Goal: Task Accomplishment & Management: Complete application form

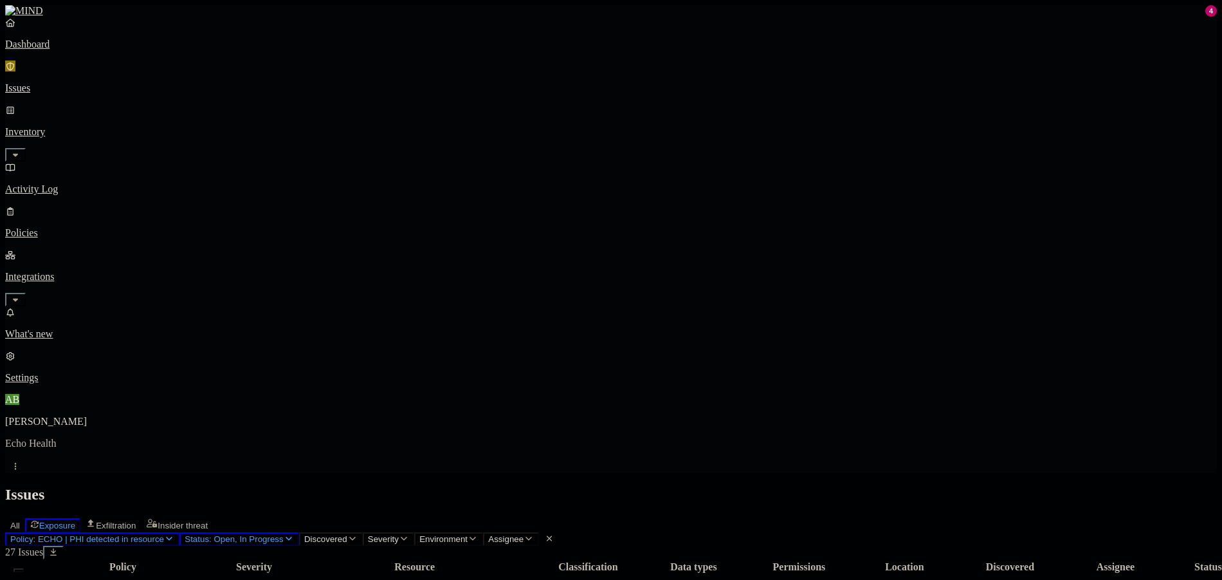
click at [896, 486] on h2 "Issues" at bounding box center [611, 494] width 1212 height 17
click at [40, 69] on link "Issues" at bounding box center [611, 76] width 1212 height 33
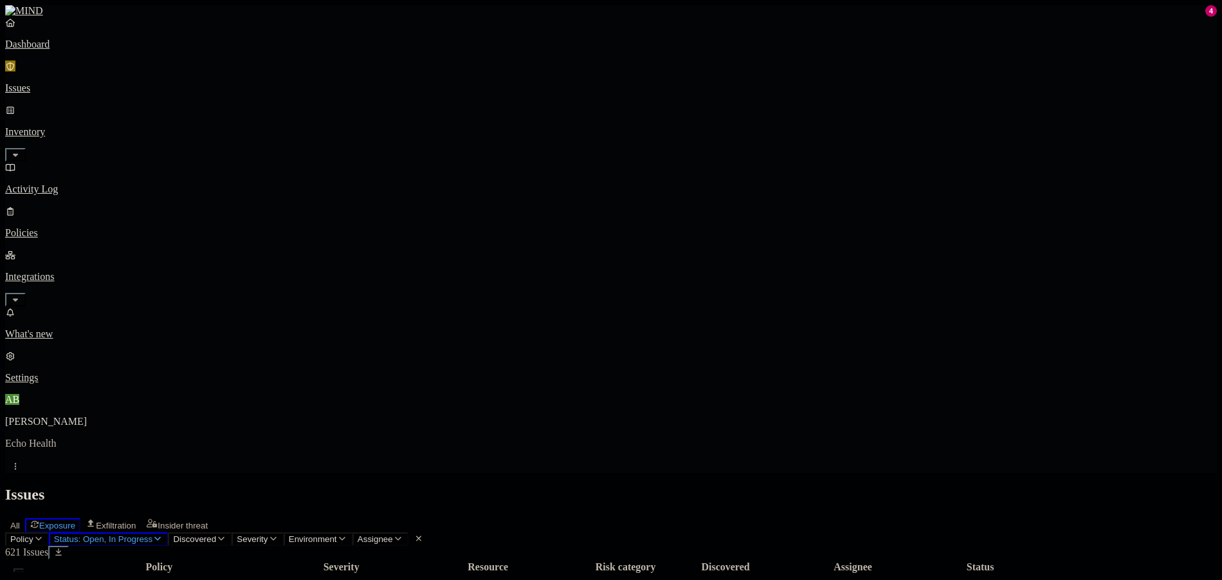
click at [74, 183] on p "Activity Log" at bounding box center [611, 189] width 1212 height 12
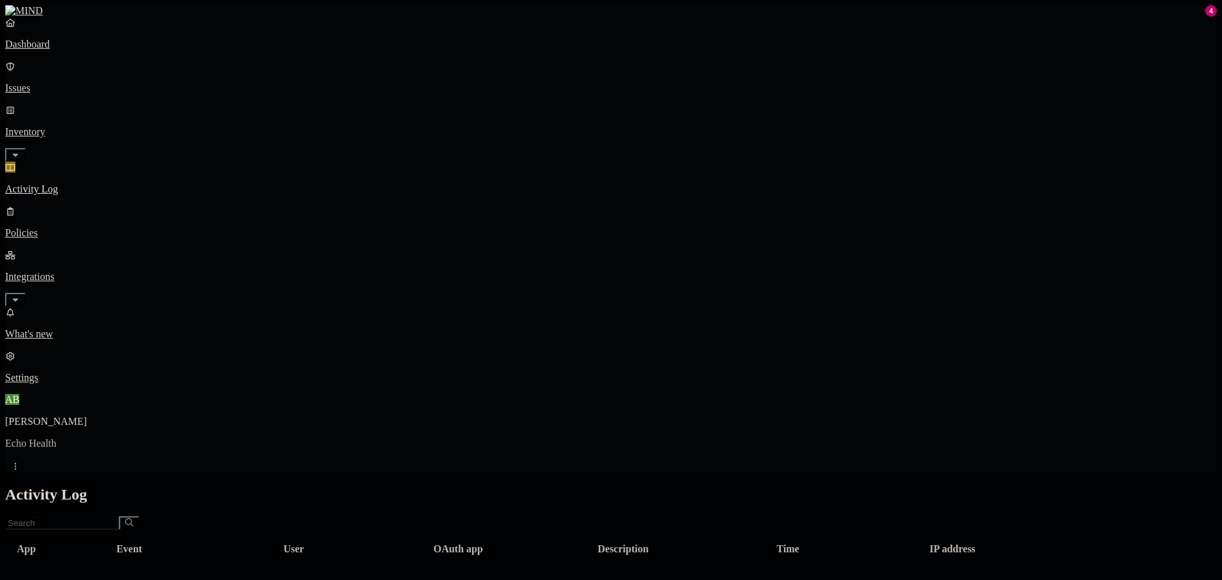
click at [85, 50] on p "Dashboard" at bounding box center [611, 45] width 1212 height 12
click at [57, 183] on p "Activity Log" at bounding box center [611, 189] width 1212 height 12
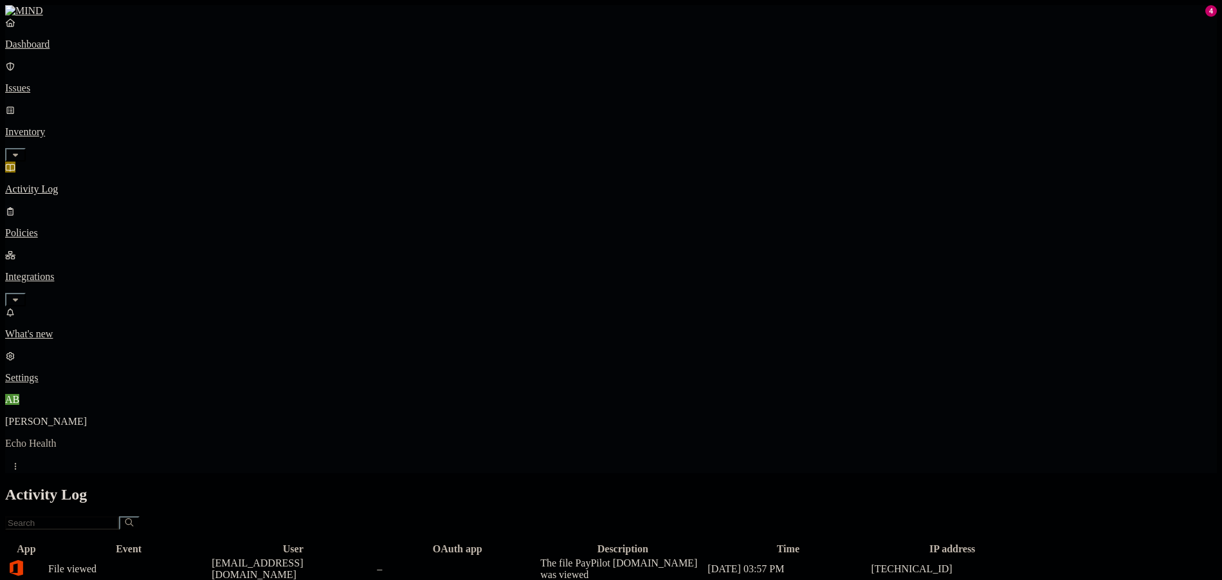
click at [59, 227] on p "Policies" at bounding box center [611, 233] width 1212 height 12
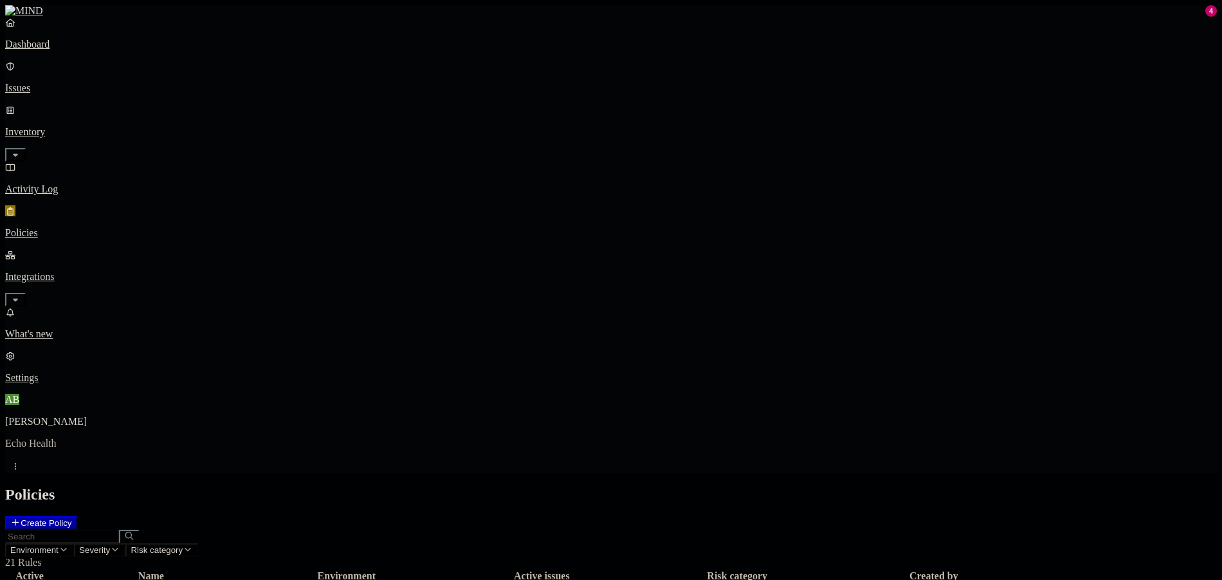
click at [77, 516] on button "Create Policy" at bounding box center [41, 523] width 72 height 14
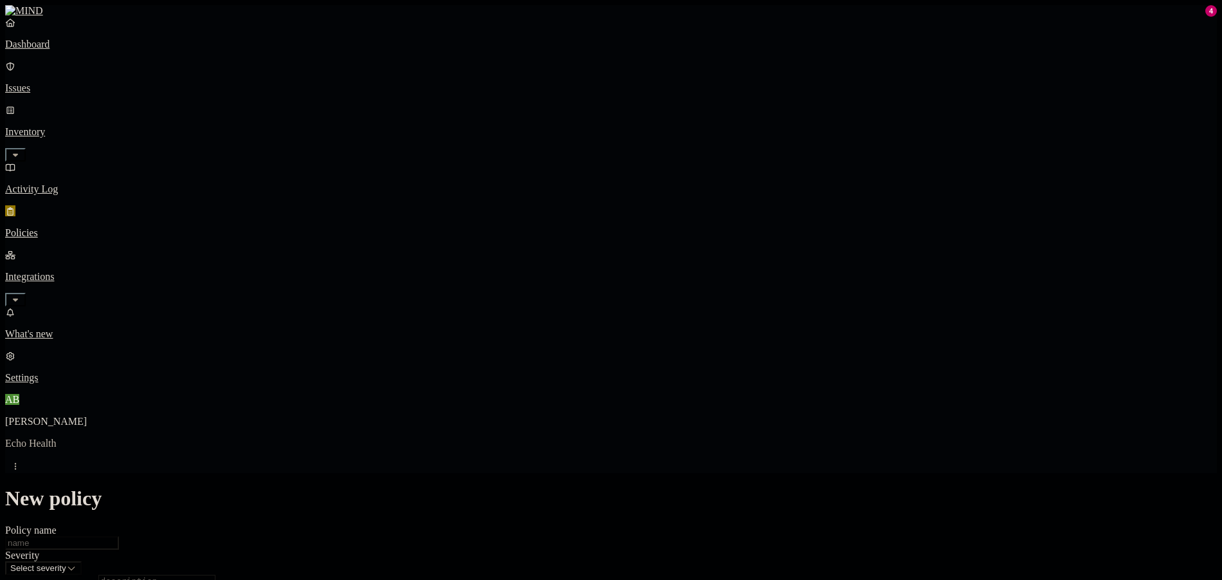
scroll to position [257, 0]
click at [563, 325] on label "Classification" at bounding box center [543, 320] width 57 height 11
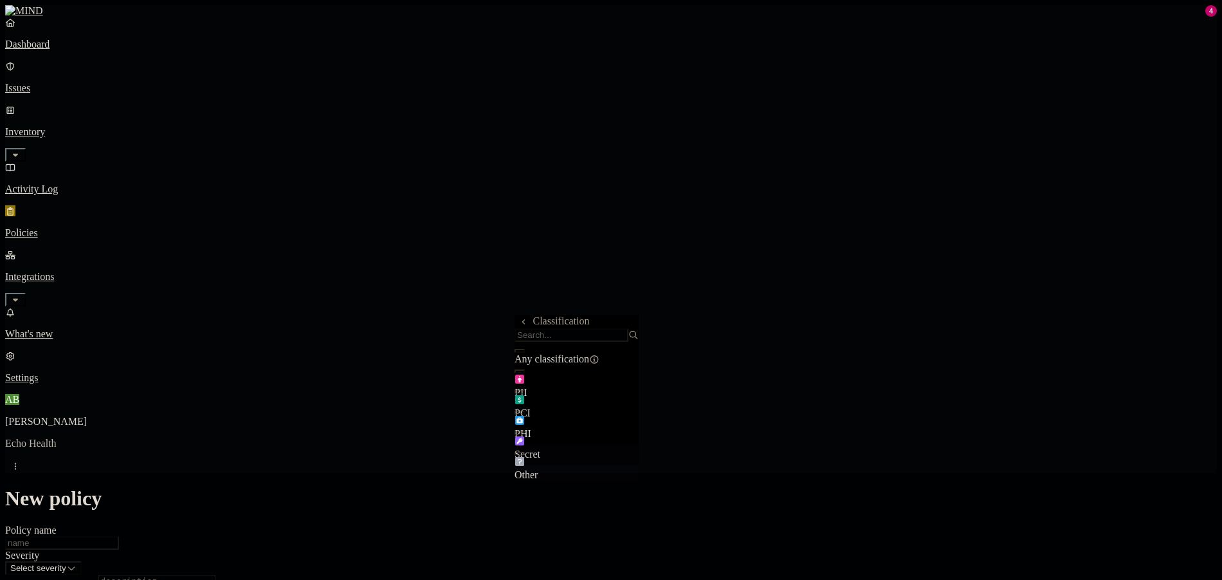
click at [538, 469] on span "Other" at bounding box center [526, 474] width 23 height 11
drag, startPoint x: 524, startPoint y: 331, endPoint x: 529, endPoint y: 337, distance: 7.9
click at [524, 330] on div "Classification" at bounding box center [577, 328] width 124 height 27
click at [521, 325] on icon at bounding box center [524, 321] width 8 height 6
click at [534, 355] on label "Data type" at bounding box center [524, 346] width 19 height 23
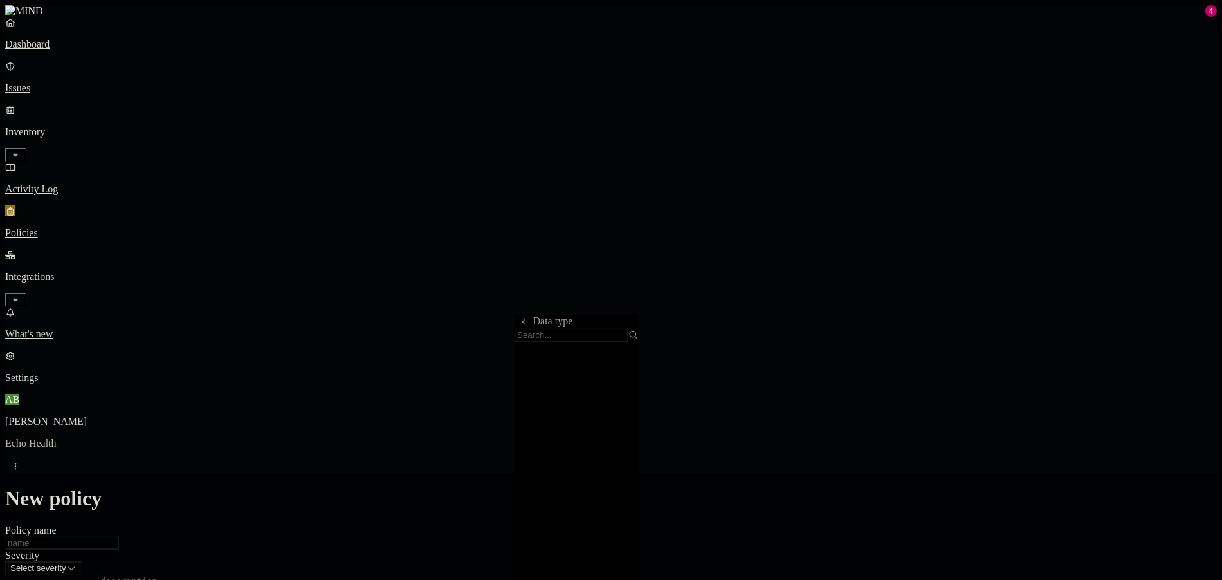
scroll to position [432, 0]
